Goal: Task Accomplishment & Management: Use online tool/utility

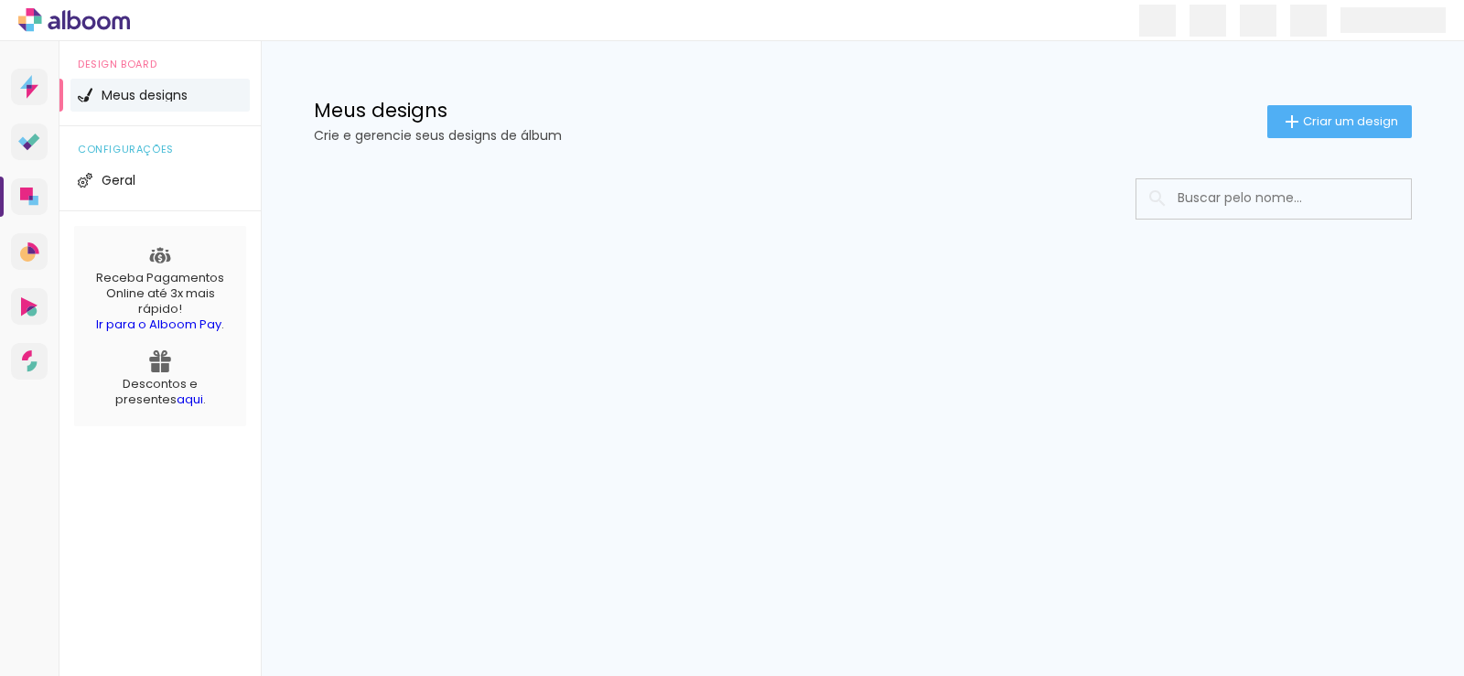
click at [1192, 209] on input at bounding box center [1299, 198] width 261 height 38
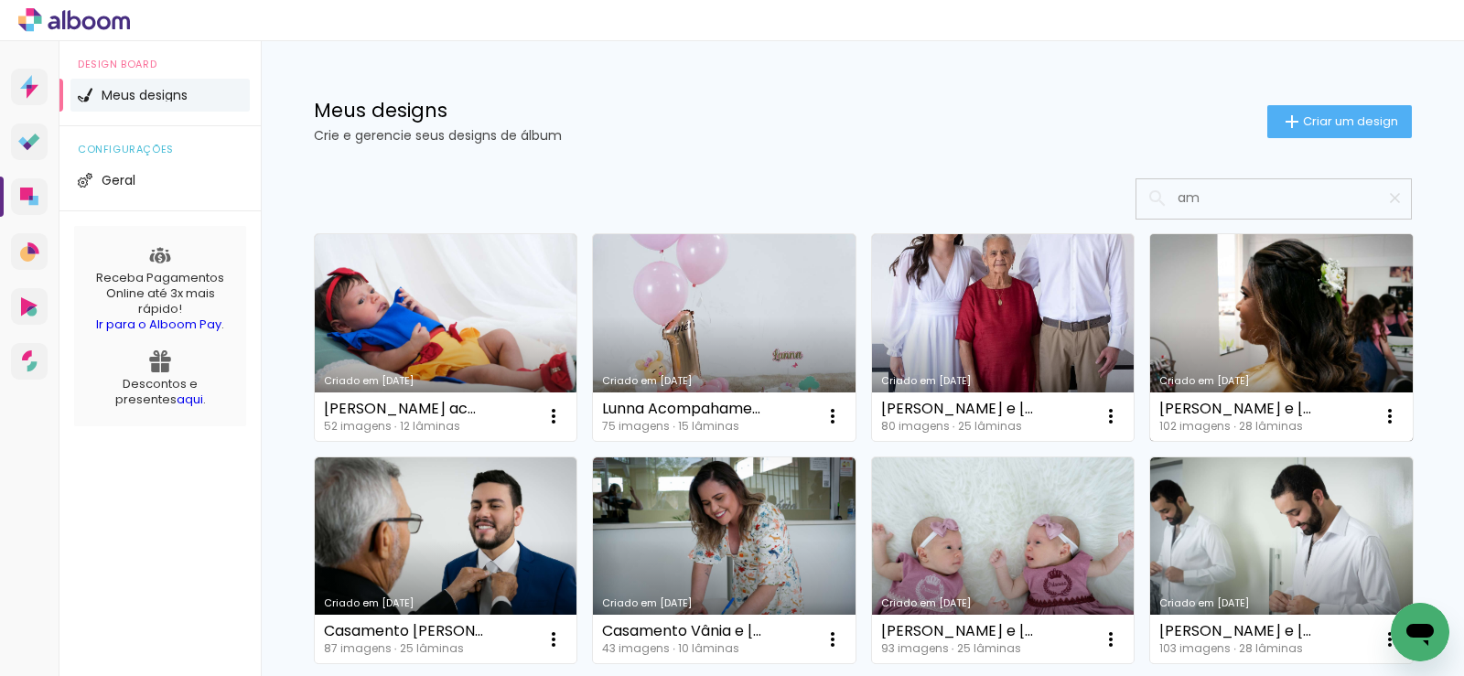
type input "am"
type paper-input "am"
click at [1230, 312] on link "Criado em [DATE]" at bounding box center [1282, 337] width 263 height 207
